Goal: Task Accomplishment & Management: Use online tool/utility

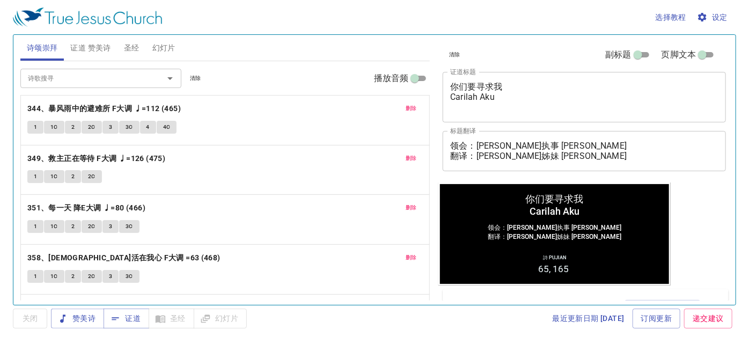
click at [407, 105] on span "删除" at bounding box center [411, 109] width 11 height 10
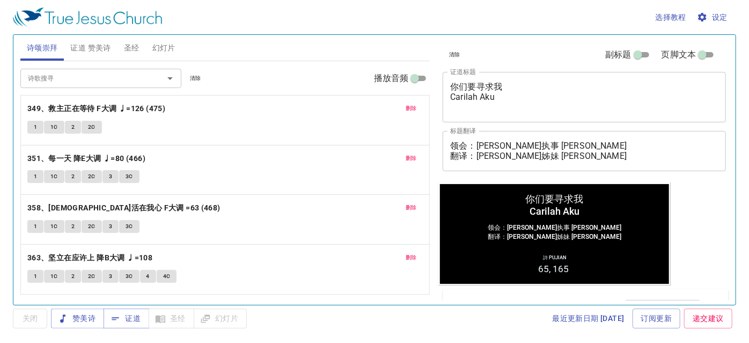
click at [407, 105] on span "删除" at bounding box center [411, 109] width 11 height 10
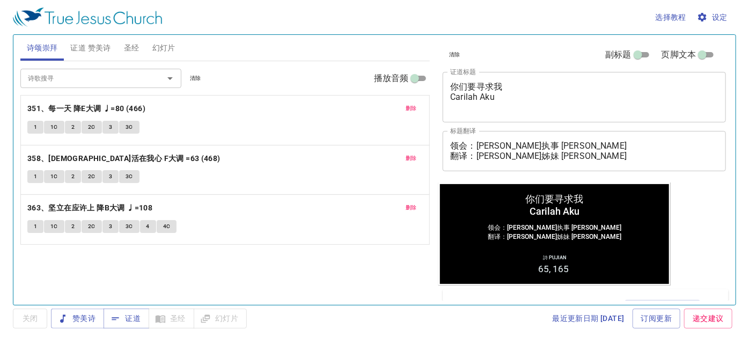
click at [407, 105] on span "删除" at bounding box center [411, 109] width 11 height 10
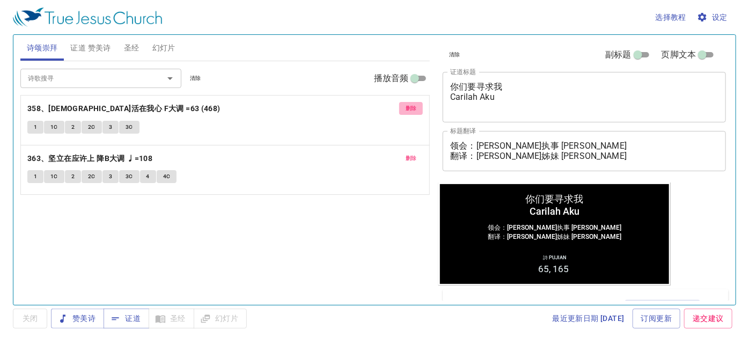
click at [406, 105] on span "删除" at bounding box center [411, 109] width 11 height 10
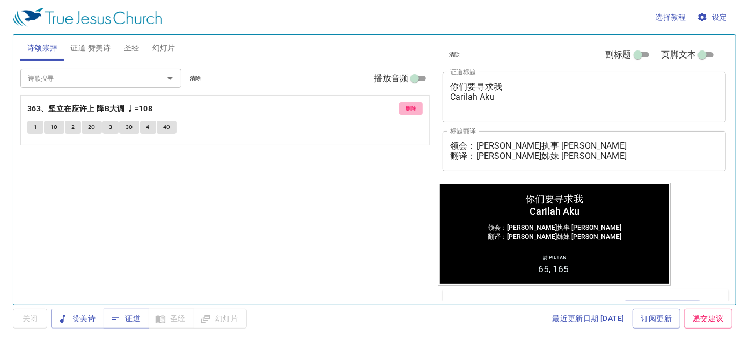
click at [406, 105] on span "删除" at bounding box center [411, 109] width 11 height 10
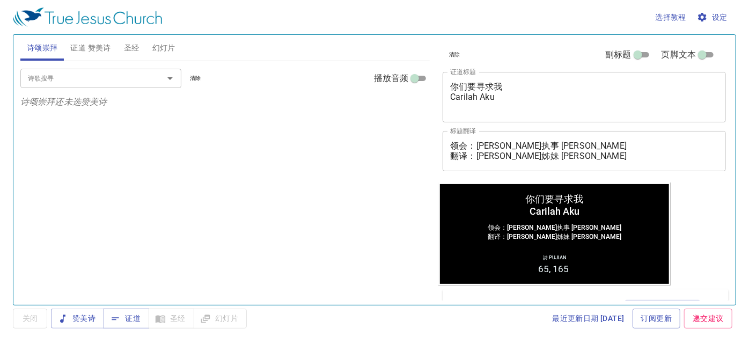
click at [175, 51] on button "幻灯片" at bounding box center [164, 48] width 36 height 26
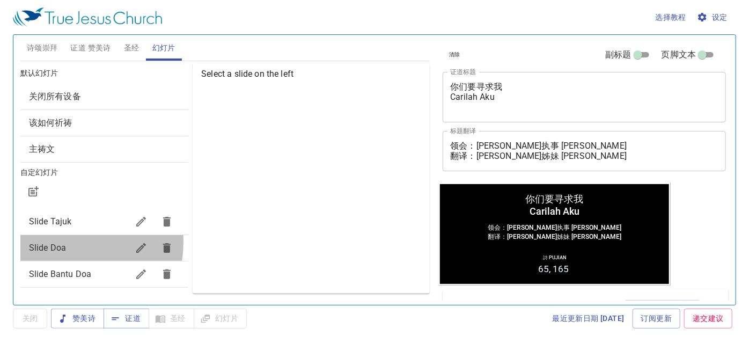
click at [62, 241] on span "Slide Doa" at bounding box center [78, 247] width 99 height 13
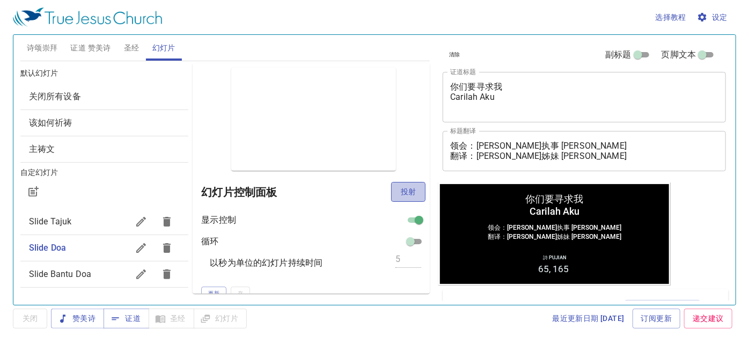
click at [400, 187] on span "投射" at bounding box center [408, 191] width 17 height 13
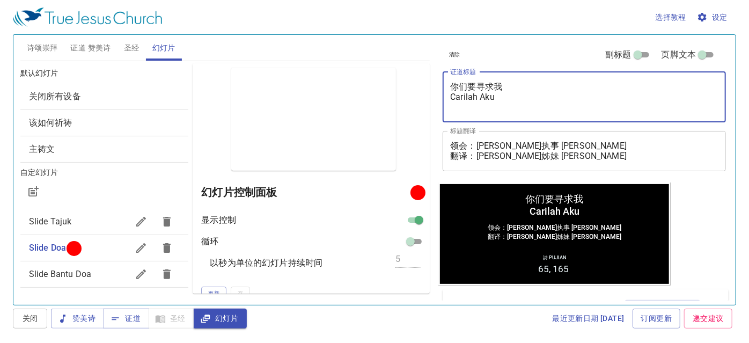
drag, startPoint x: 514, startPoint y: 82, endPoint x: 469, endPoint y: 84, distance: 45.6
click at [451, 85] on textarea "你们要寻求我 Carilah Aku" at bounding box center [584, 97] width 268 height 31
drag, startPoint x: 499, startPoint y: 95, endPoint x: 439, endPoint y: 98, distance: 60.2
click at [439, 98] on div "清除 副标题 页脚文本 证道标题 你们要寻求我 Carilah Aku x 证道标题 标题翻译 领会：马太执事 Diaken Matthew 翻译：李晶莹姊妹…" at bounding box center [583, 109] width 290 height 148
type textarea "你们要寻求我"
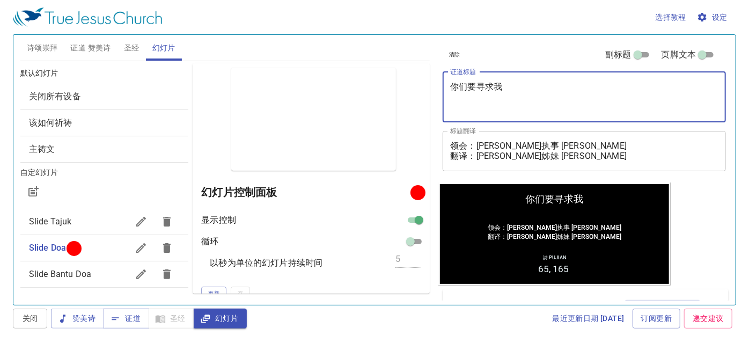
drag, startPoint x: 502, startPoint y: 84, endPoint x: 448, endPoint y: 90, distance: 54.0
click at [448, 90] on div "你们要寻求我 x 证道标题" at bounding box center [584, 97] width 283 height 50
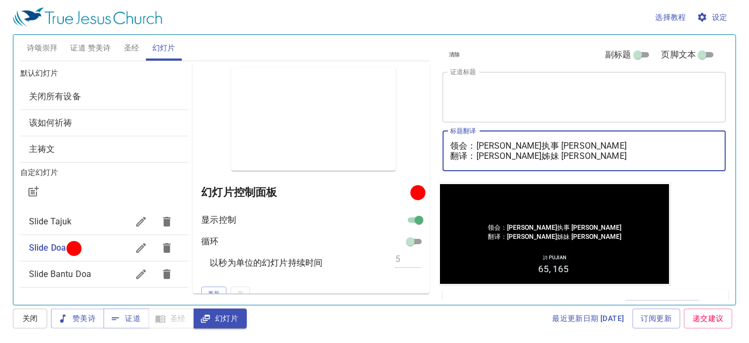
drag, startPoint x: 577, startPoint y: 145, endPoint x: 480, endPoint y: 145, distance: 97.1
click at [480, 145] on textarea "领会：马太执事 Diaken Matthew 翻译：李晶莹姊妹 Saudari Lee Jing Ying" at bounding box center [584, 151] width 268 height 20
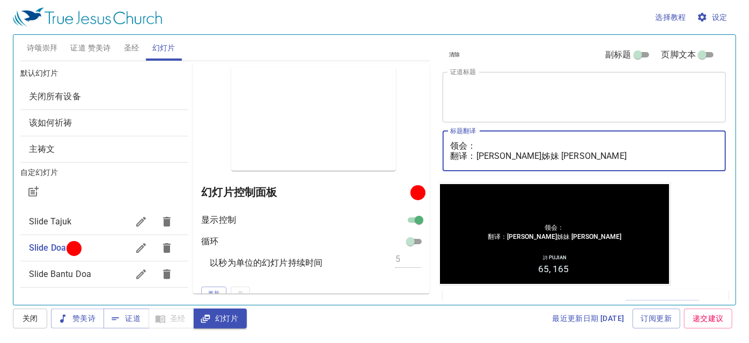
drag, startPoint x: 605, startPoint y: 156, endPoint x: 480, endPoint y: 159, distance: 125.6
click at [480, 159] on textarea "领会： 翻译：李晶莹姊妹 Saudari Lee Jing Ying" at bounding box center [584, 151] width 268 height 20
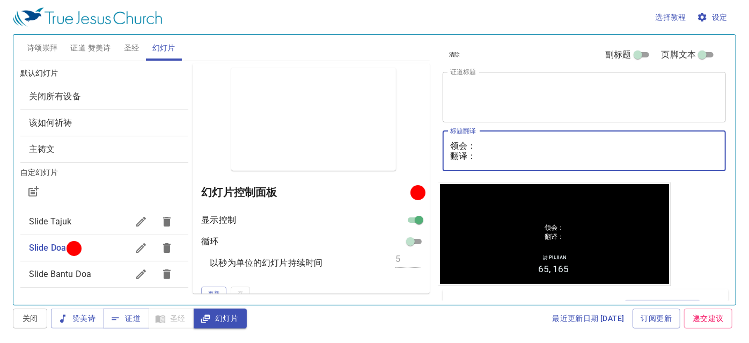
type textarea "领会： 翻译："
click at [481, 82] on textarea "证道标题" at bounding box center [584, 97] width 268 height 31
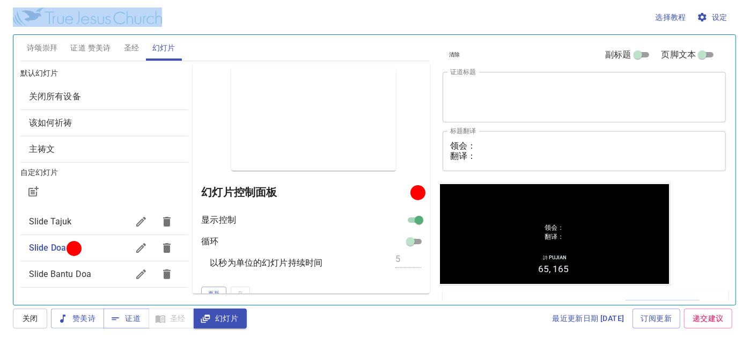
drag, startPoint x: 93, startPoint y: 38, endPoint x: 92, endPoint y: 43, distance: 5.5
click at [93, 41] on div "选择教程 设定 诗颂崇拜 证道 赞美诗 圣经 幻灯片 诗歌搜寻 诗歌搜寻 清除 播放音频 诗颂崇拜还未选赞美诗 诗歌搜寻 诗歌搜寻 清除 播放音频 删除 65…" at bounding box center [374, 171] width 749 height 343
click at [92, 43] on span "证道 赞美诗" at bounding box center [90, 47] width 40 height 13
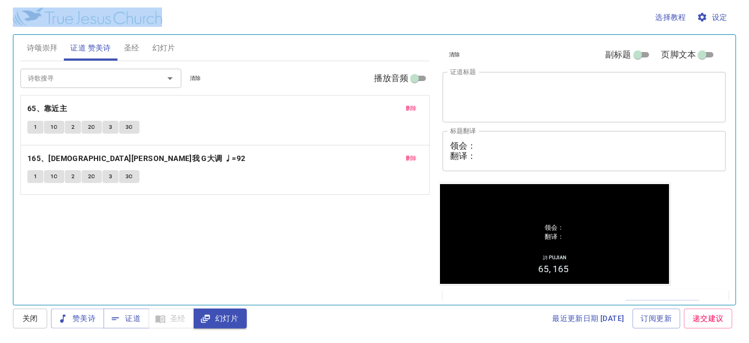
click at [418, 105] on button "删除" at bounding box center [411, 108] width 24 height 13
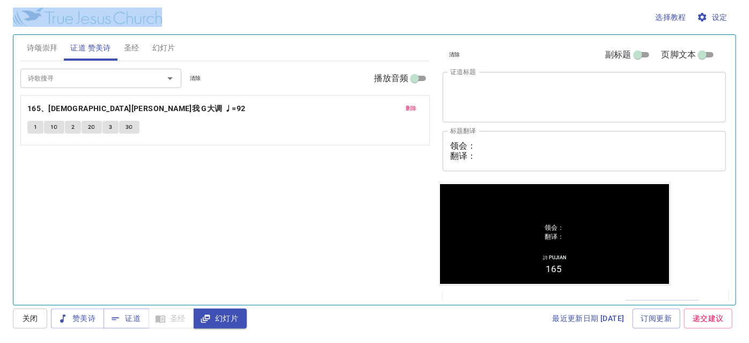
click at [418, 105] on button "删除" at bounding box center [411, 108] width 24 height 13
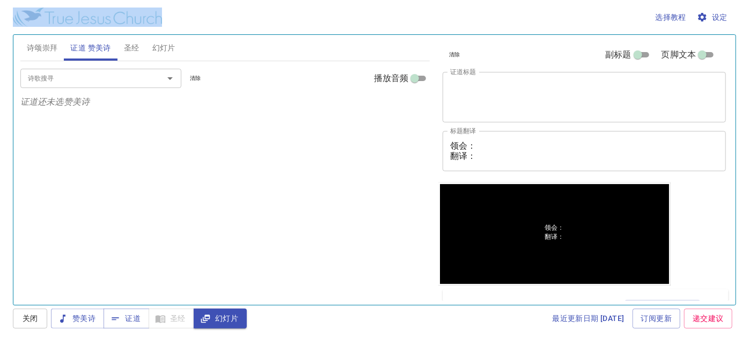
click at [310, 16] on div "选择教程 设定" at bounding box center [372, 17] width 719 height 34
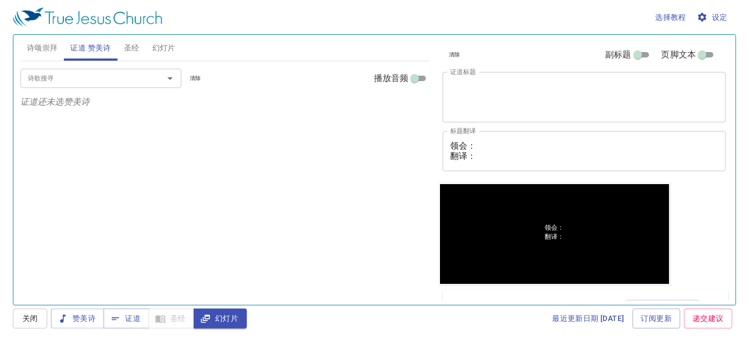
click at [481, 86] on textarea "证道标题" at bounding box center [584, 97] width 268 height 31
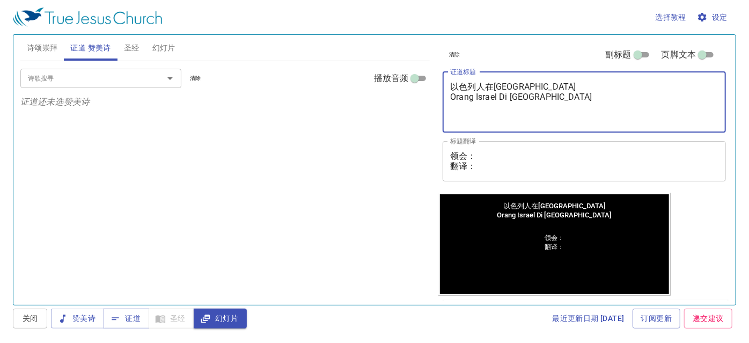
drag, startPoint x: 453, startPoint y: 85, endPoint x: 572, endPoint y: 98, distance: 119.2
click at [572, 98] on textarea "以色列人在[GEOGRAPHIC_DATA] Orang Israel Di [GEOGRAPHIC_DATA]" at bounding box center [584, 102] width 268 height 41
type textarea "以色列人在[GEOGRAPHIC_DATA] Orang Israel Di [GEOGRAPHIC_DATA]"
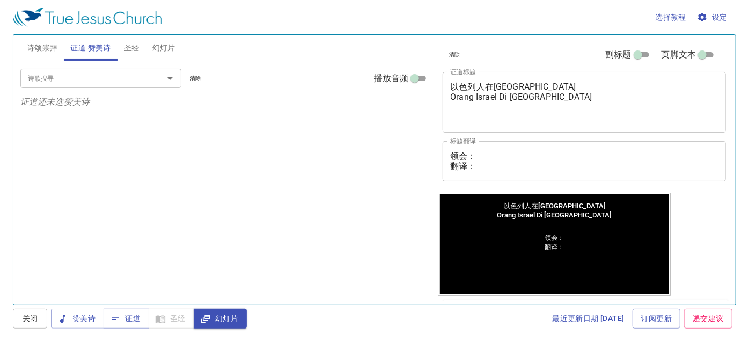
drag, startPoint x: 572, startPoint y: 98, endPoint x: 295, endPoint y: 123, distance: 277.9
click at [295, 123] on div "诗歌搜寻 诗歌搜寻 清除 播放音频 证道还未选赞美诗" at bounding box center [225, 178] width 410 height 234
click at [502, 156] on textarea "领会： 翻译：" at bounding box center [584, 161] width 268 height 20
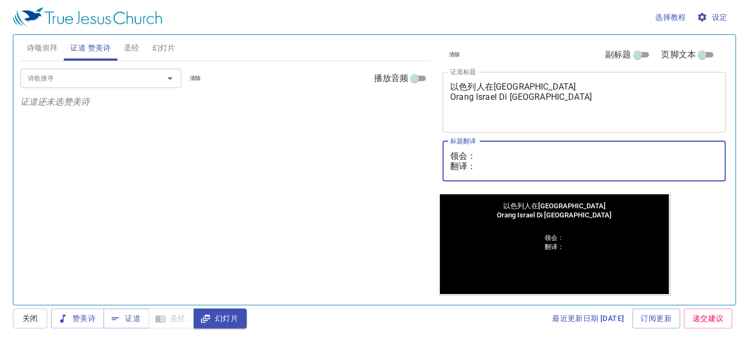
paste textarea "李玛拉基传道 Pendeta Maleakhi Lee"
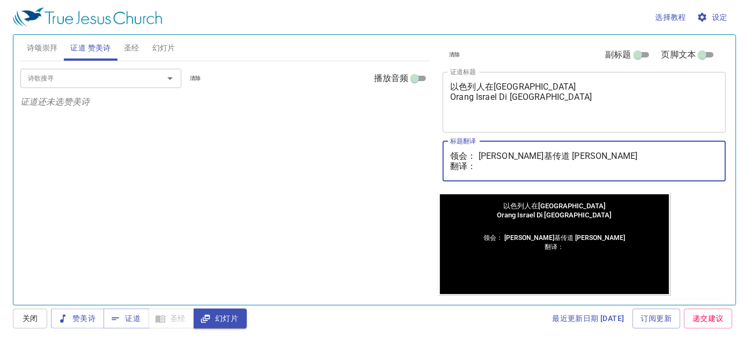
click at [485, 170] on textarea "领会： 李玛拉基传道 Pendeta Maleakhi Lee 翻译：" at bounding box center [584, 161] width 268 height 20
type textarea "领会： 李玛拉基传道 Pendeta Maleakhi Lee 翻译："
click at [80, 81] on input "诗歌搜寻" at bounding box center [85, 78] width 123 height 12
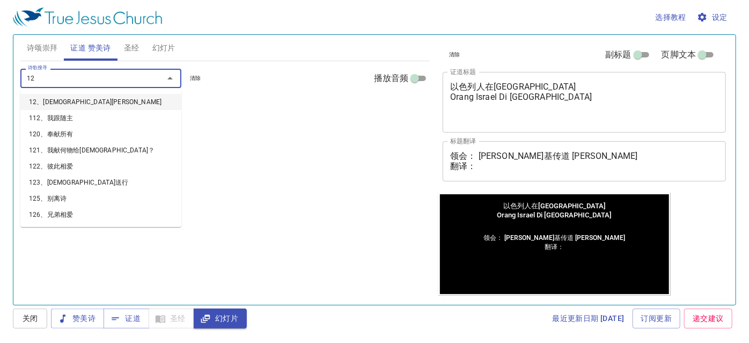
type input "128"
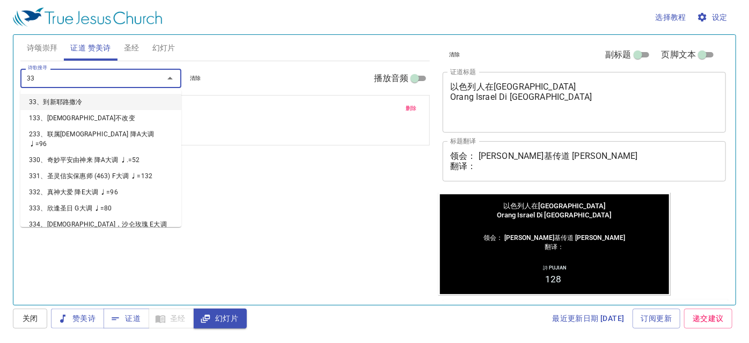
type input "330"
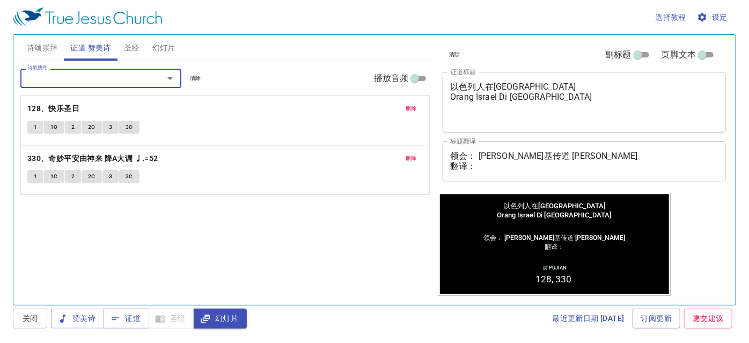
click at [485, 163] on textarea "领会： 李玛拉基传道 Pendeta Maleakhi Lee 翻译：" at bounding box center [584, 161] width 268 height 20
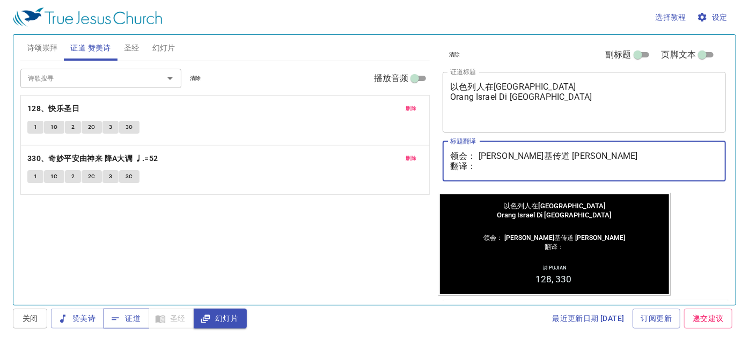
click at [117, 316] on icon "button" at bounding box center [115, 318] width 11 height 11
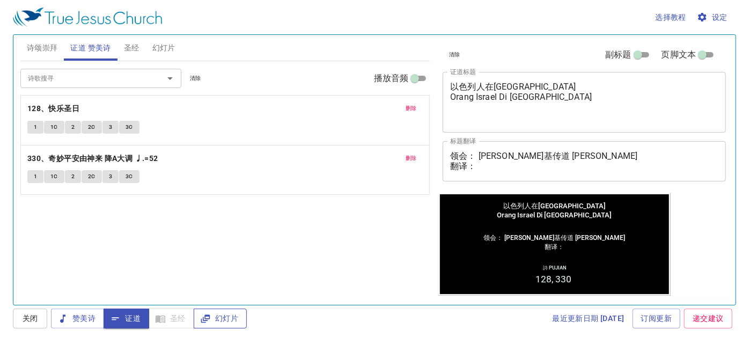
click at [220, 319] on span "幻灯片" at bounding box center [220, 318] width 36 height 13
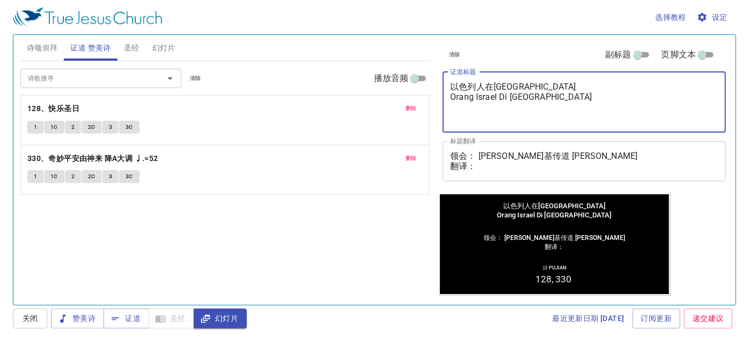
drag, startPoint x: 450, startPoint y: 85, endPoint x: 572, endPoint y: 97, distance: 122.9
click at [572, 97] on textarea "以色列人在[GEOGRAPHIC_DATA] Orang Israel Di [GEOGRAPHIC_DATA]" at bounding box center [584, 102] width 268 height 41
drag, startPoint x: 565, startPoint y: 99, endPoint x: 618, endPoint y: 110, distance: 53.7
click at [618, 110] on textarea "以色列人在[GEOGRAPHIC_DATA] Orang Israel Di [GEOGRAPHIC_DATA]" at bounding box center [584, 102] width 268 height 41
drag, startPoint x: 451, startPoint y: 84, endPoint x: 586, endPoint y: 94, distance: 135.6
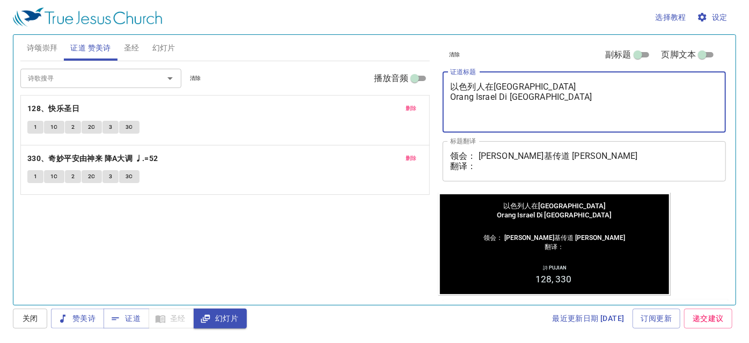
click at [586, 94] on textarea "以色列人在[GEOGRAPHIC_DATA] Orang Israel Di [GEOGRAPHIC_DATA]" at bounding box center [584, 102] width 268 height 41
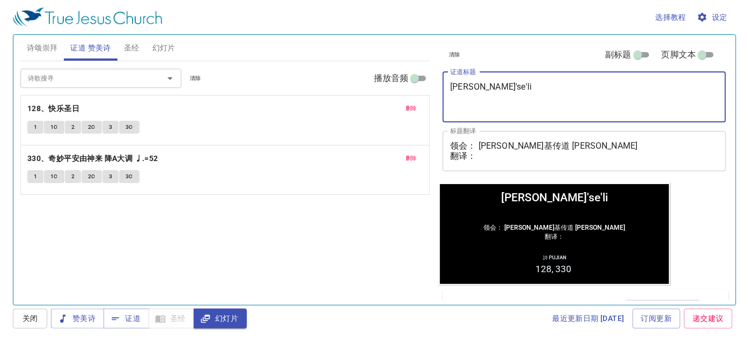
type textarea "yi'se'lie"
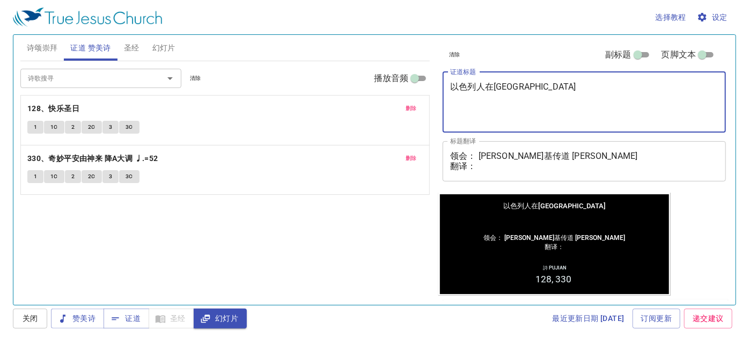
click at [525, 85] on textarea "以色列人在[GEOGRAPHIC_DATA]" at bounding box center [584, 102] width 268 height 41
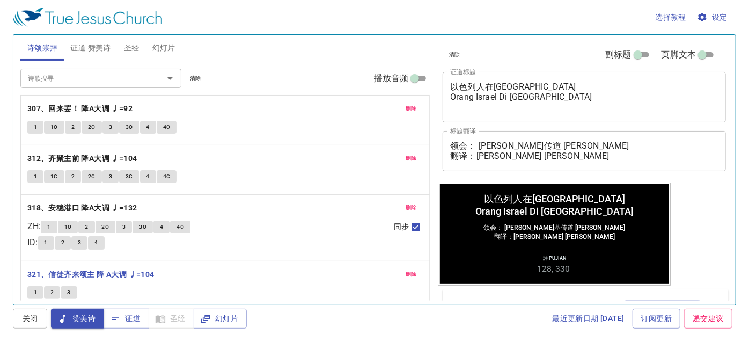
scroll to position [9, 0]
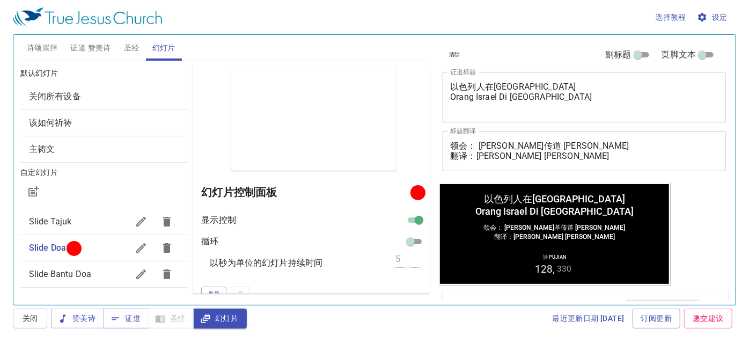
click at [101, 49] on span "证道 赞美诗" at bounding box center [90, 47] width 40 height 13
click at [95, 47] on span "证道 赞美诗" at bounding box center [90, 47] width 40 height 13
click at [96, 46] on span "证道 赞美诗" at bounding box center [90, 47] width 40 height 13
click at [97, 48] on span "证道 赞美诗" at bounding box center [90, 47] width 40 height 13
click at [97, 49] on span "证道 赞美诗" at bounding box center [90, 47] width 40 height 13
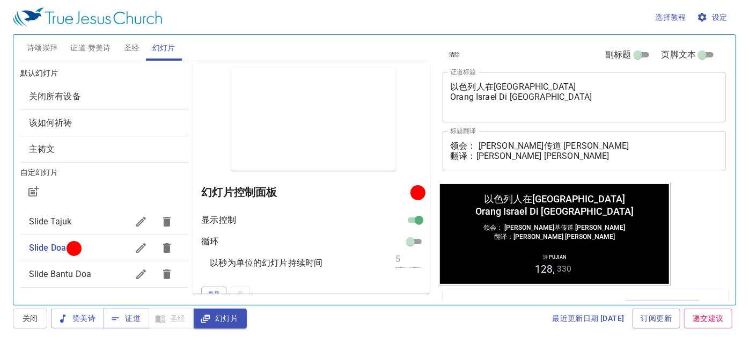
click at [97, 49] on span "证道 赞美诗" at bounding box center [90, 47] width 40 height 13
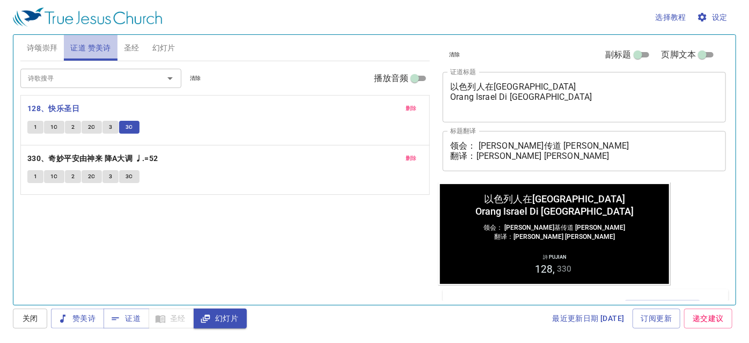
click at [97, 49] on span "证道 赞美诗" at bounding box center [90, 47] width 40 height 13
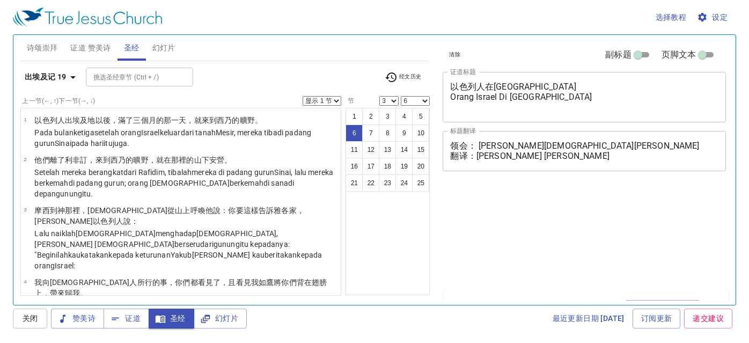
select select "3"
select select "6"
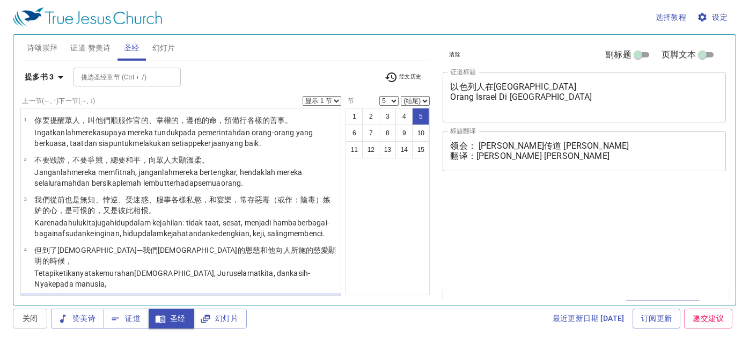
select select "5"
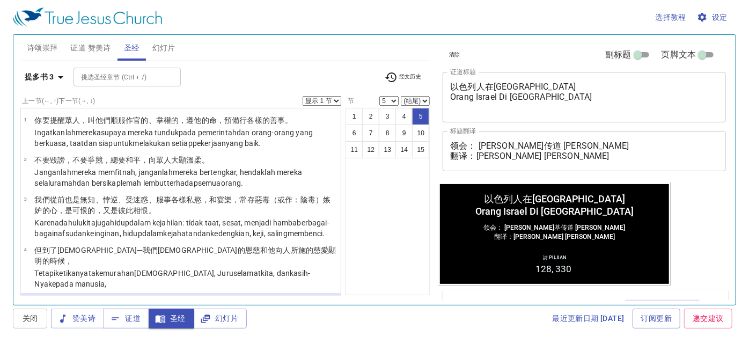
scroll to position [110, 0]
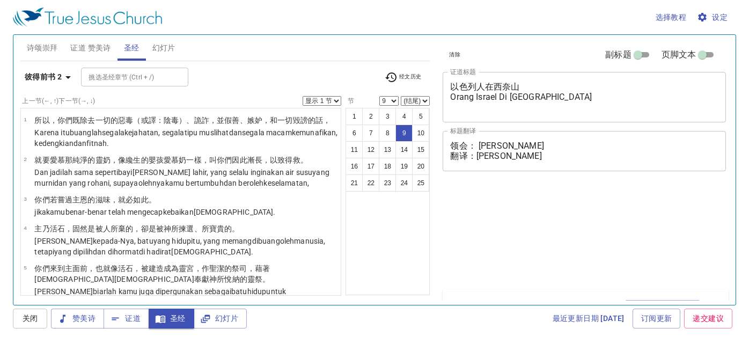
select select "9"
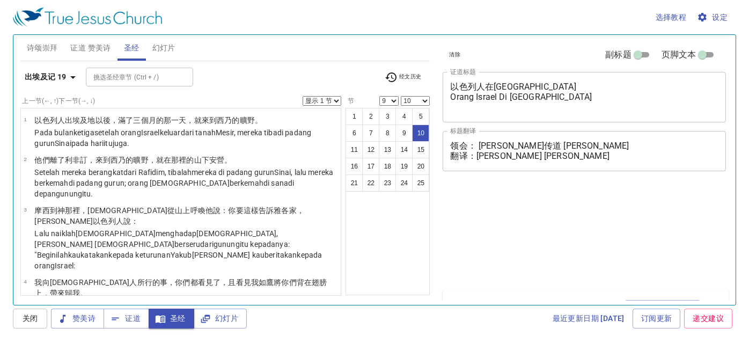
select select "9"
select select "10"
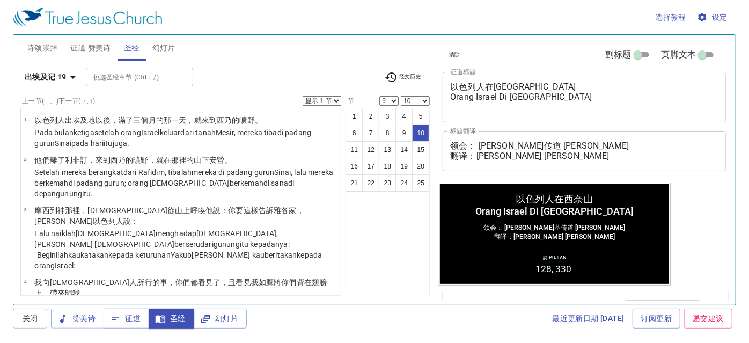
scroll to position [341, 0]
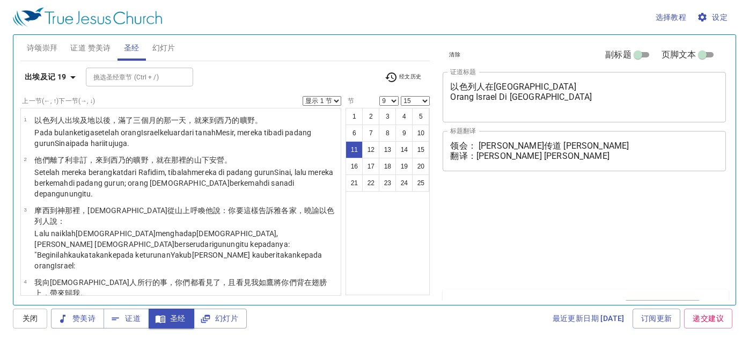
select select "9"
select select "15"
select select "16"
select select "25"
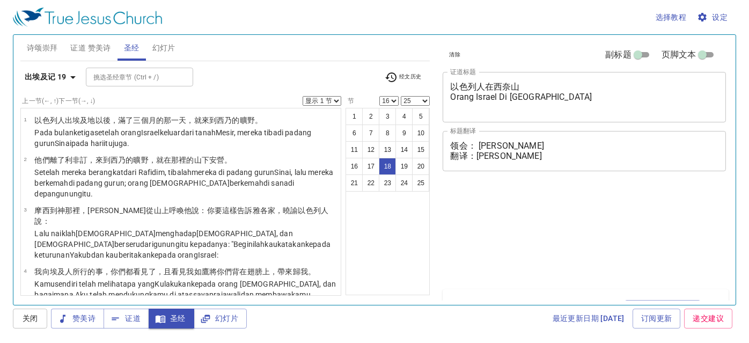
select select "16"
select select "25"
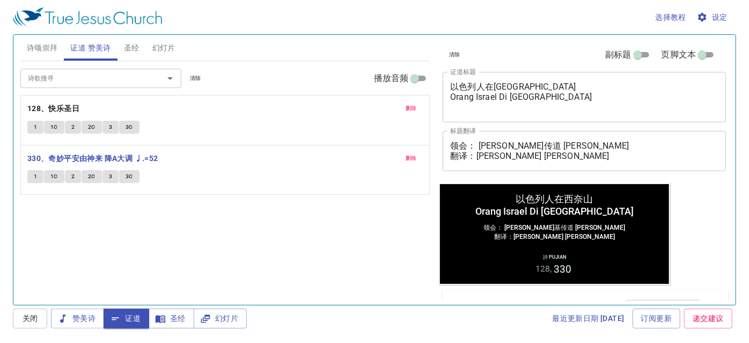
click at [37, 177] on button "1" at bounding box center [35, 176] width 16 height 13
click at [35, 172] on span "1" at bounding box center [35, 177] width 3 height 10
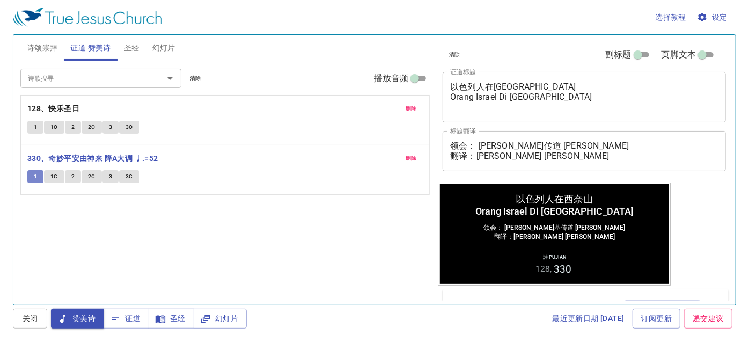
click at [34, 172] on span "1" at bounding box center [35, 177] width 3 height 10
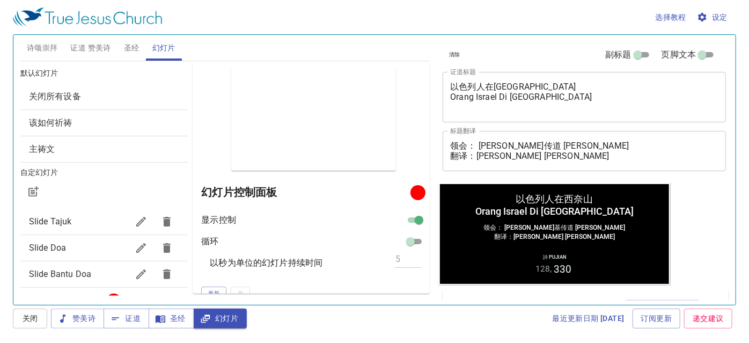
scroll to position [146, 0]
